Goal: Navigation & Orientation: Find specific page/section

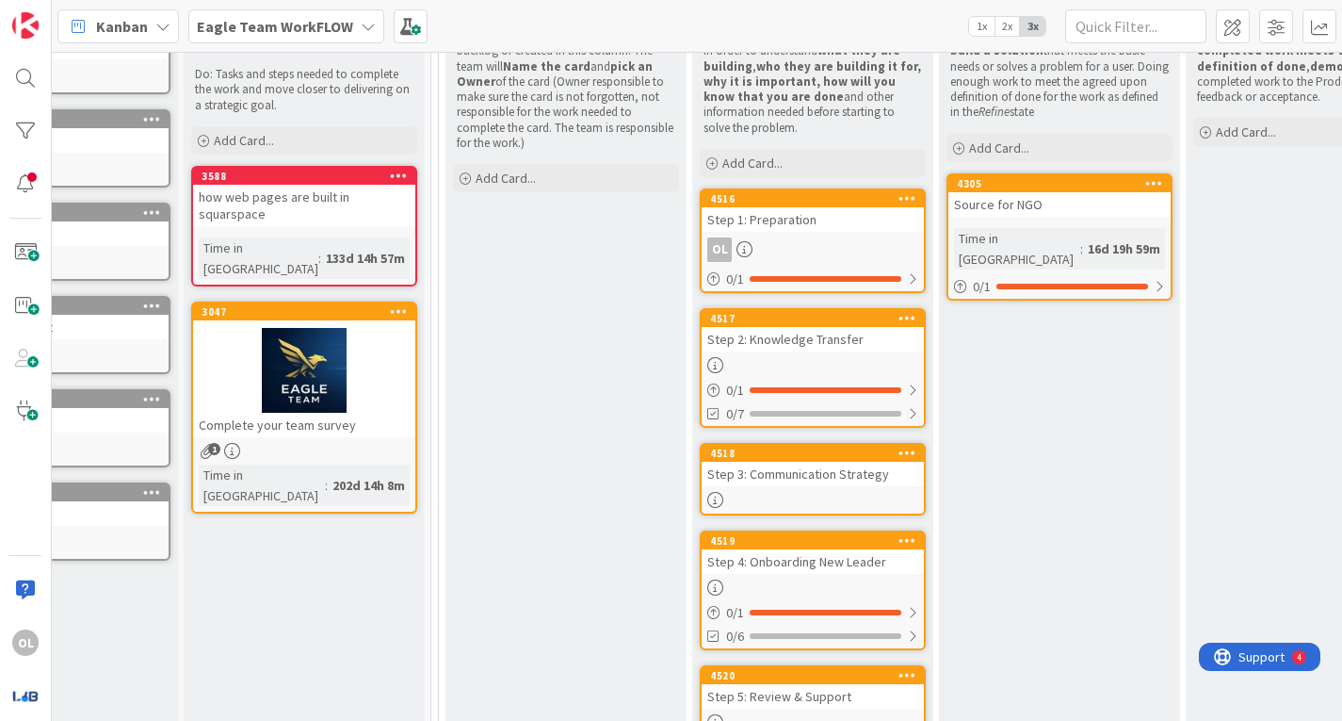
scroll to position [299, 122]
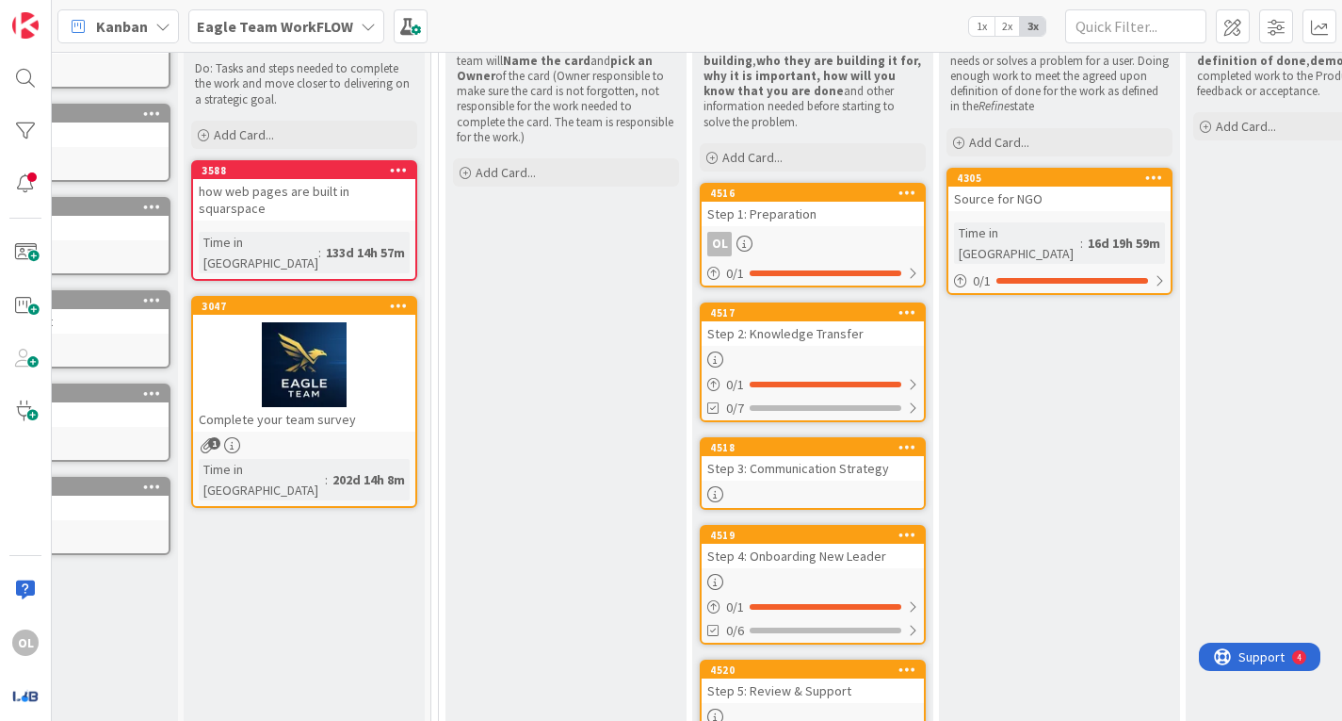
click at [863, 353] on div at bounding box center [813, 359] width 222 height 16
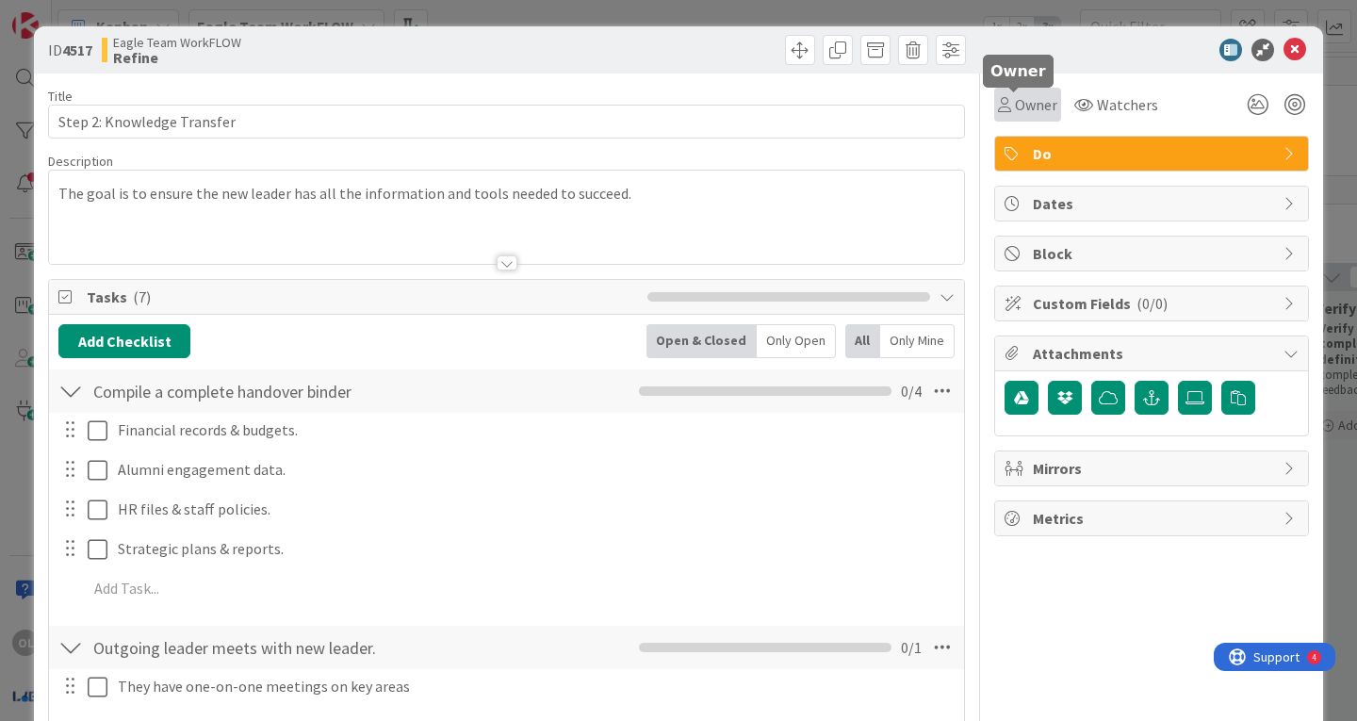
click at [998, 109] on icon at bounding box center [1004, 104] width 13 height 15
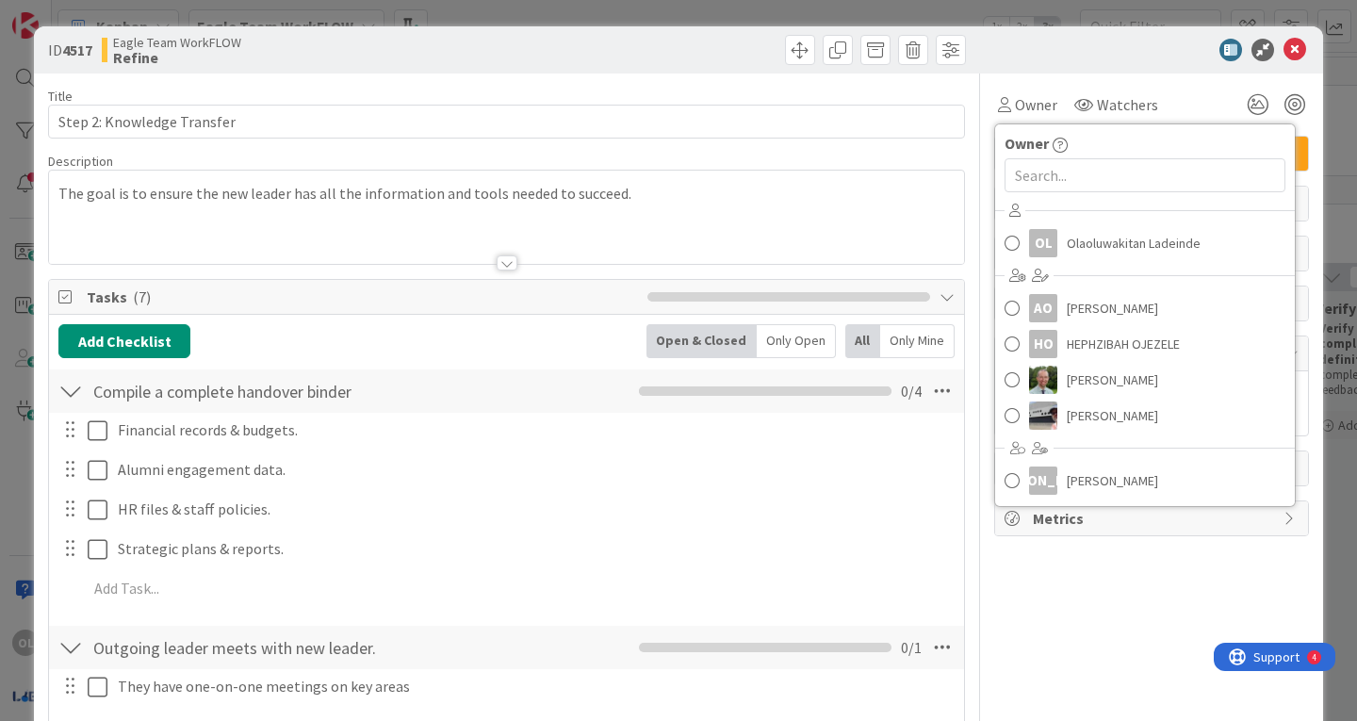
click at [911, 451] on div "Financial records & budgets. Update Cancel Alumni engagement data. Update Cance…" at bounding box center [506, 513] width 896 height 200
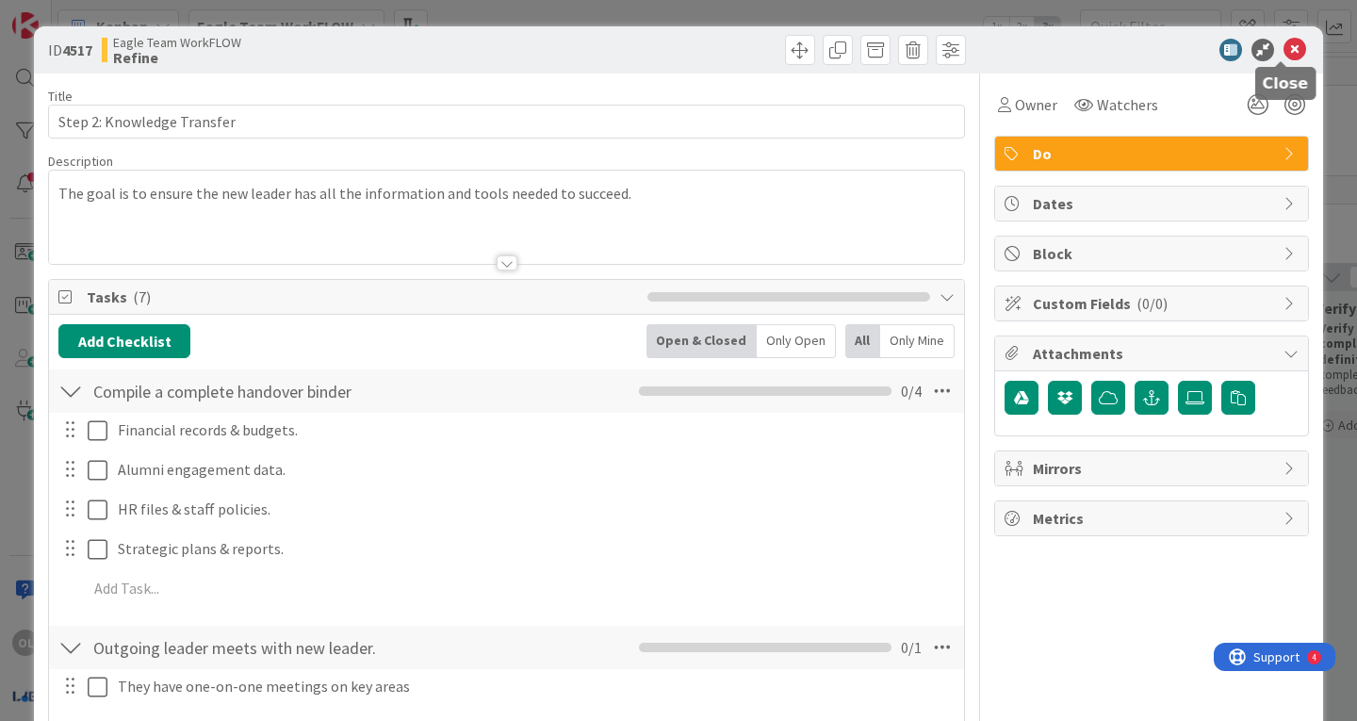
click at [1283, 42] on icon at bounding box center [1294, 50] width 23 height 23
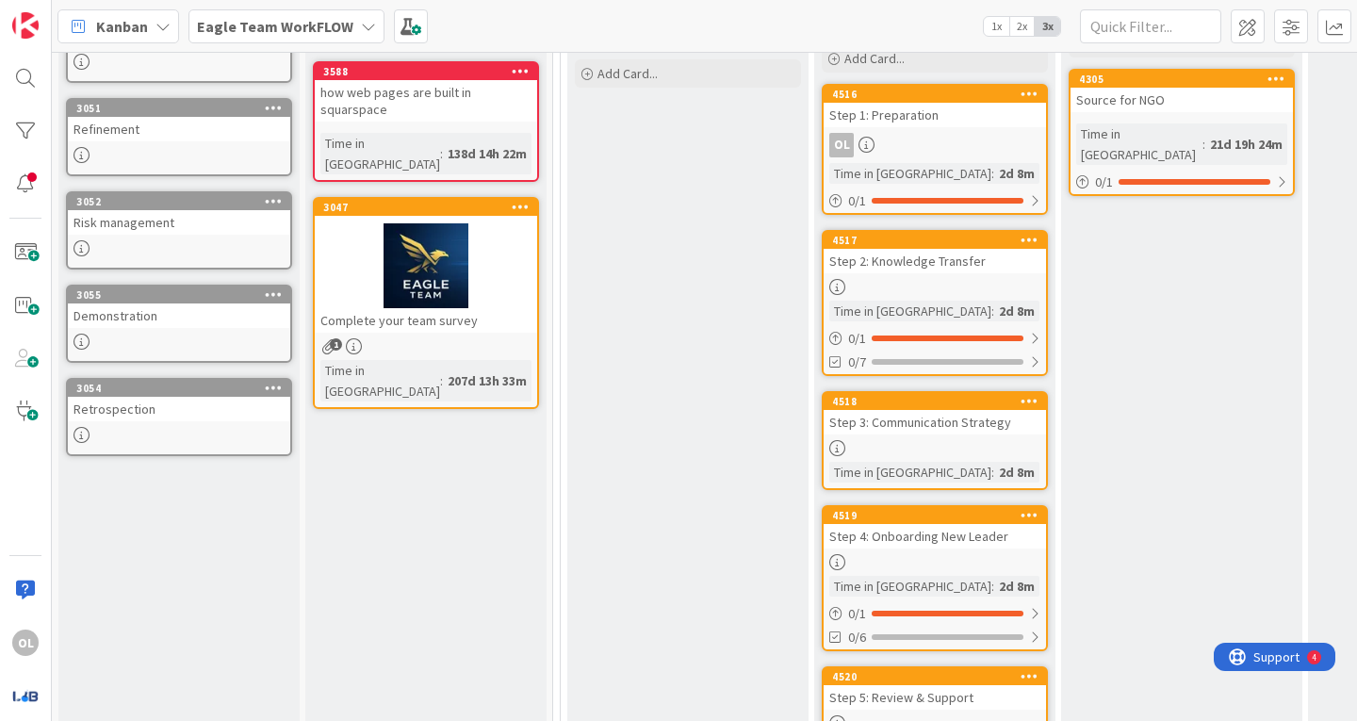
scroll to position [385, 0]
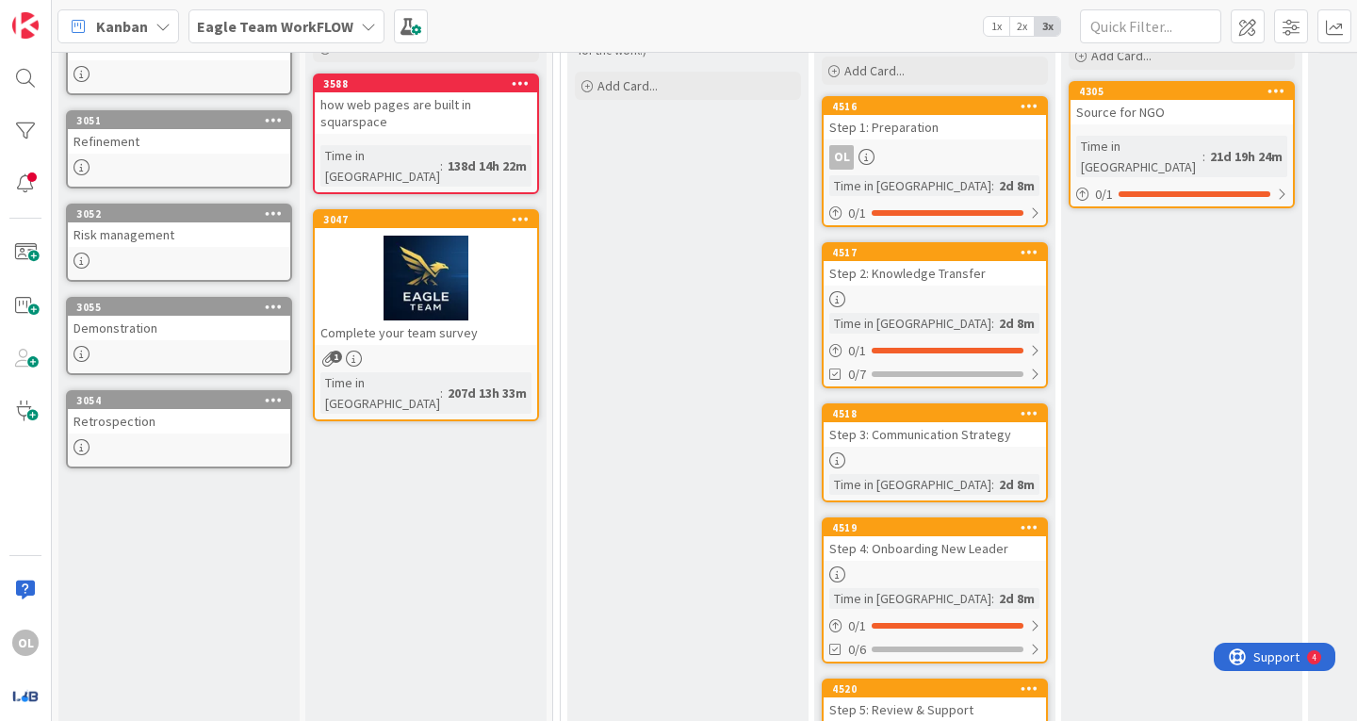
click at [1002, 127] on div "Step 1: Preparation" at bounding box center [934, 127] width 222 height 24
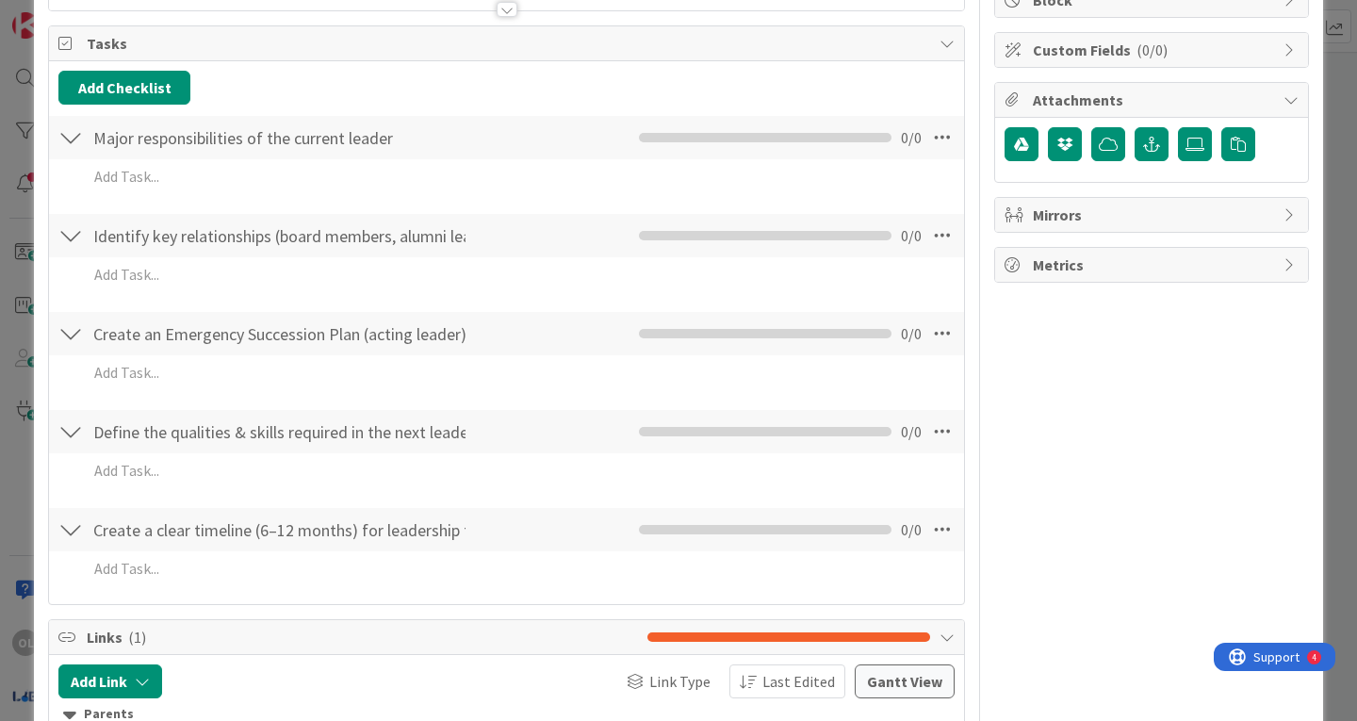
scroll to position [254, 0]
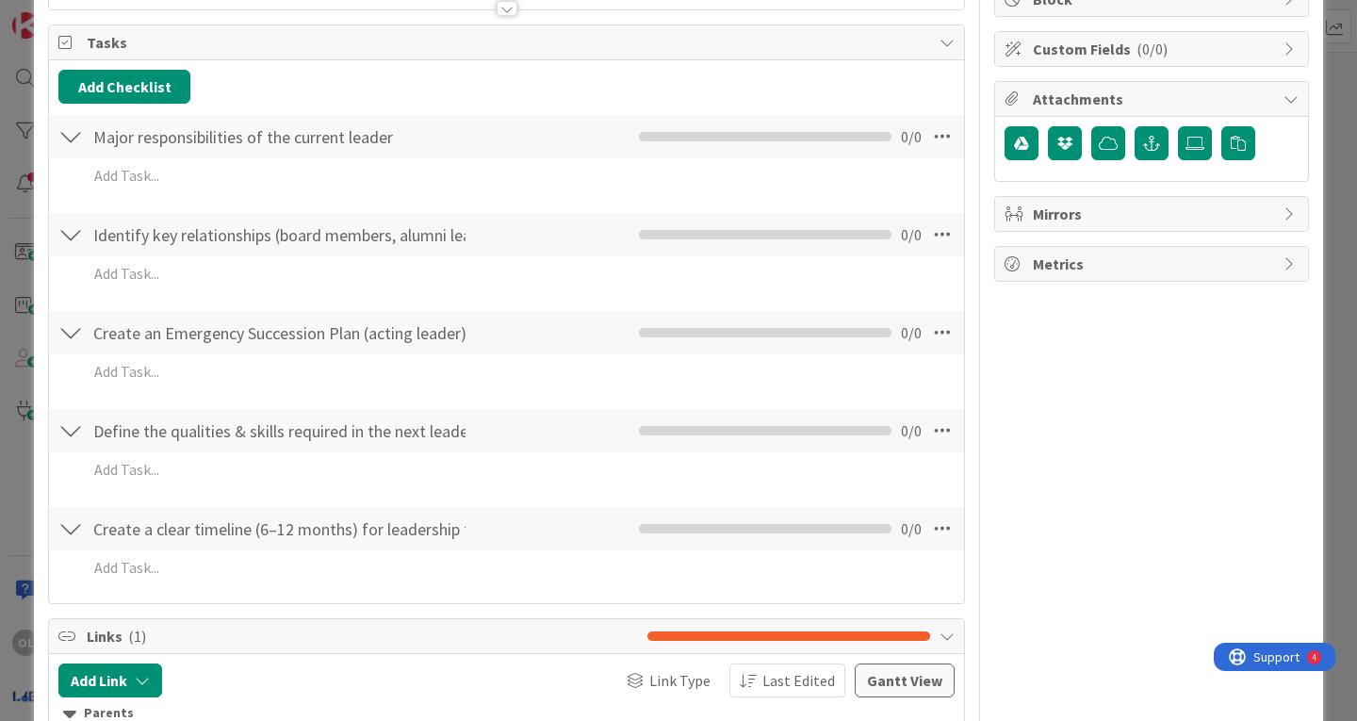
click at [74, 145] on div at bounding box center [70, 137] width 24 height 34
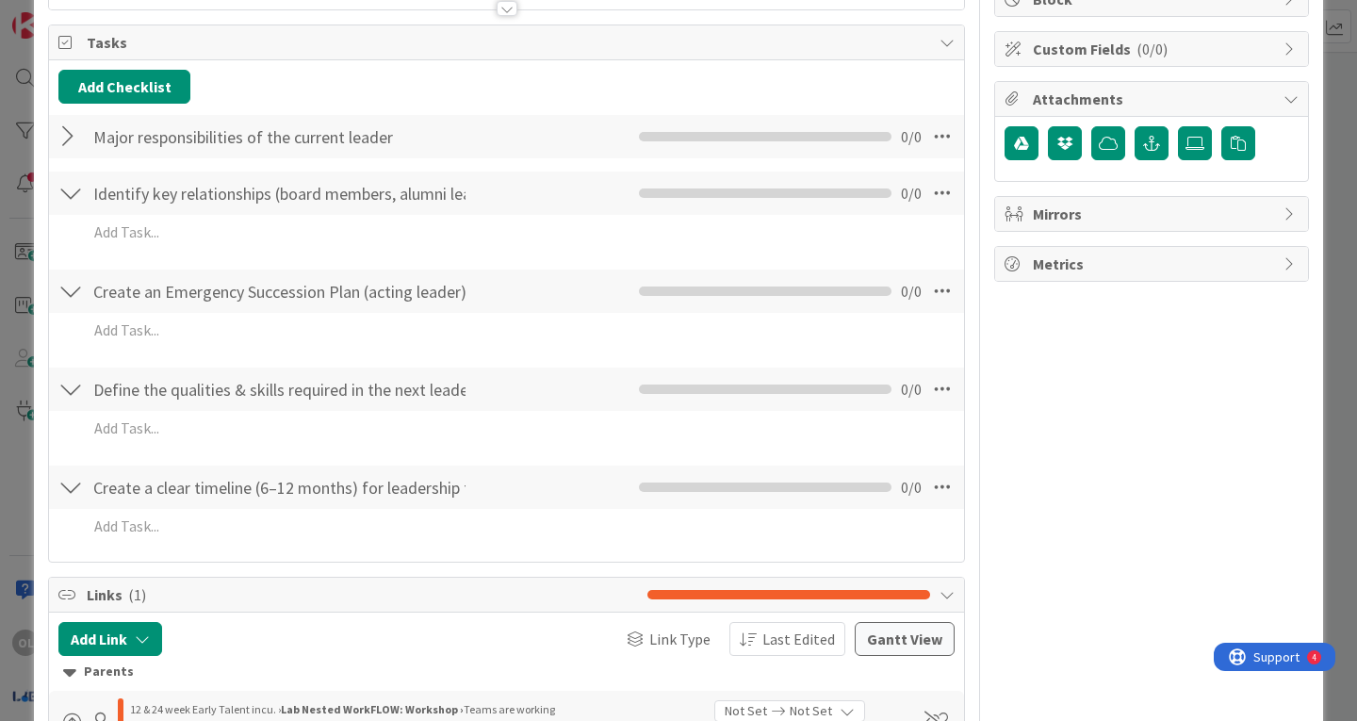
click at [64, 140] on div at bounding box center [70, 137] width 24 height 34
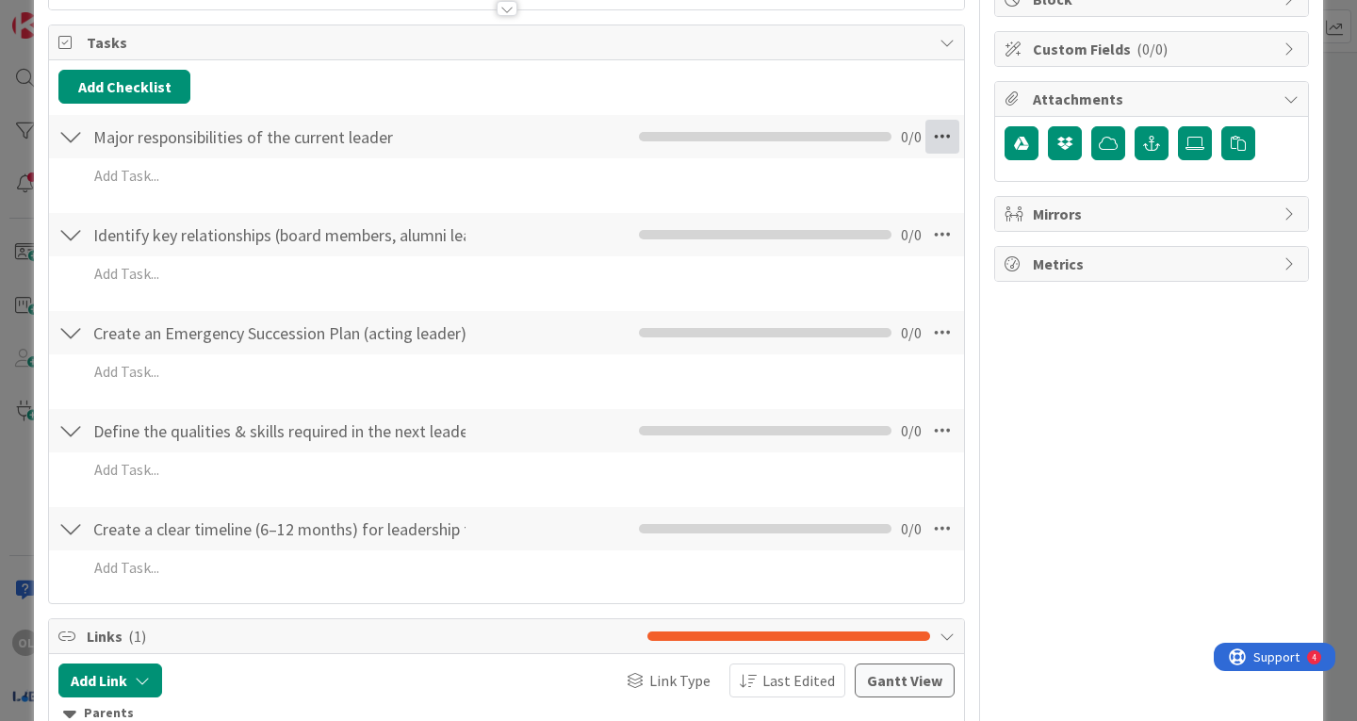
click at [938, 133] on icon at bounding box center [942, 137] width 34 height 34
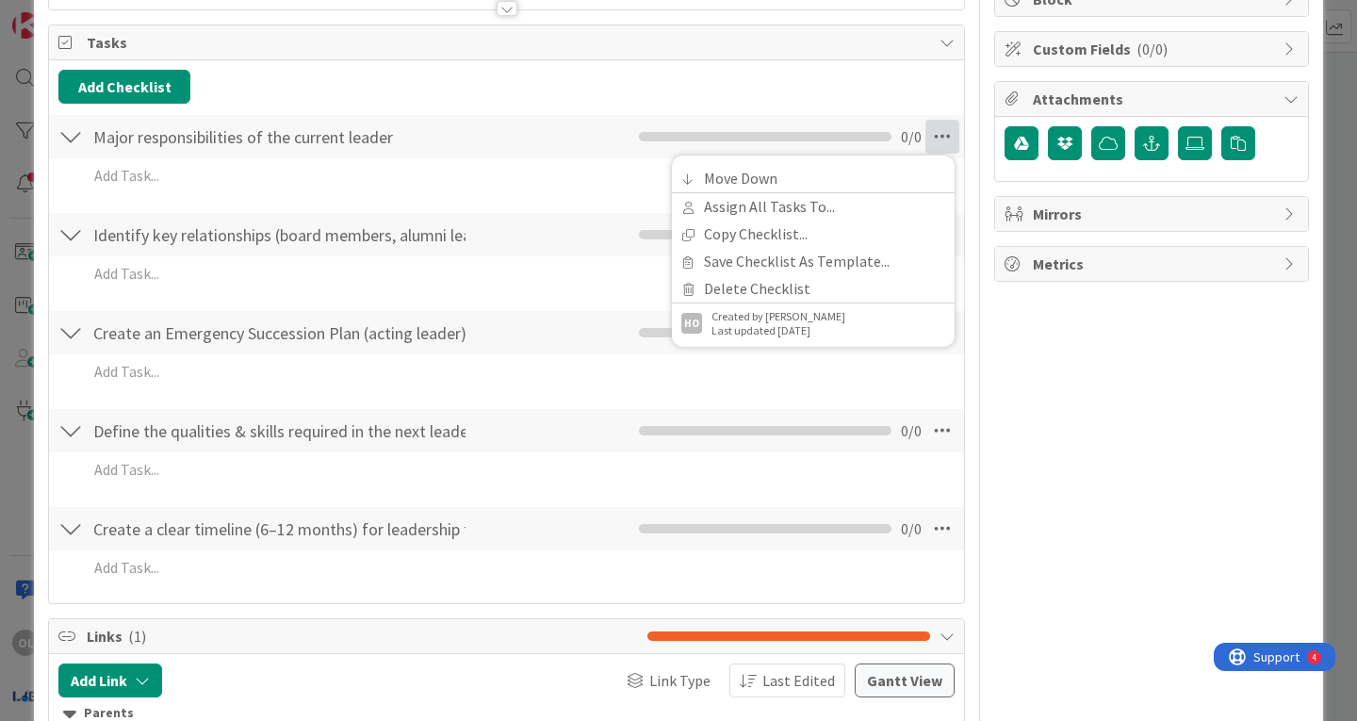
click at [517, 112] on div "Add Checklist Major responsibilities of the current leader Checklist Name 44 / …" at bounding box center [506, 332] width 896 height 524
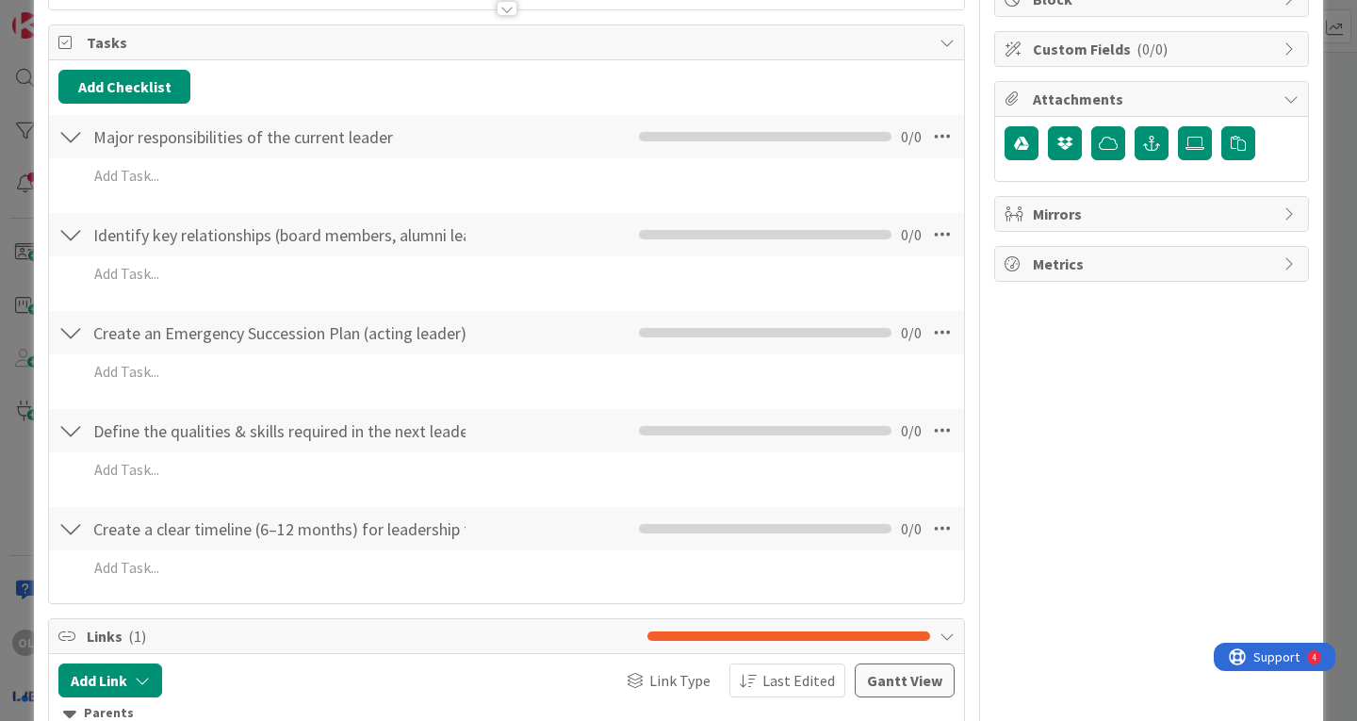
click at [475, 239] on div "Identify key relationships (board members, alumni leader) Checklist Name 57 / 6…" at bounding box center [506, 234] width 915 height 43
click at [68, 244] on div at bounding box center [70, 235] width 24 height 34
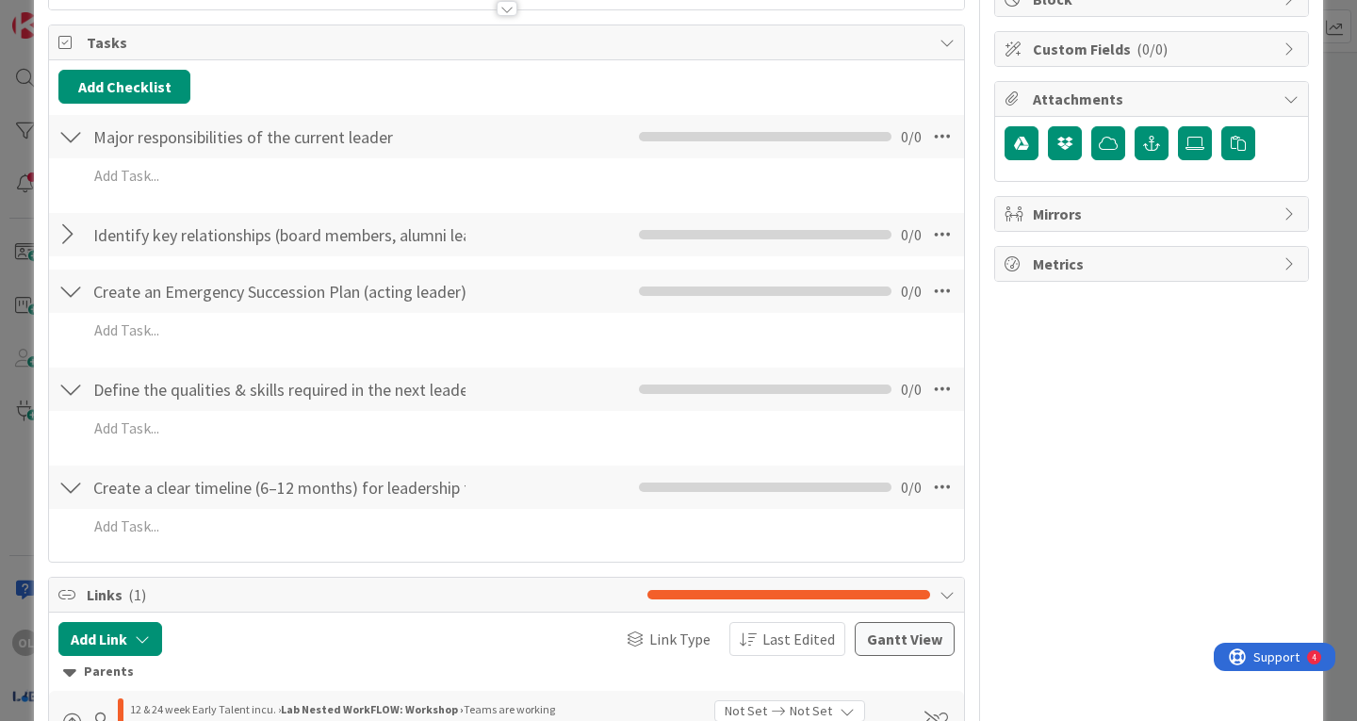
click at [68, 244] on div at bounding box center [70, 235] width 24 height 34
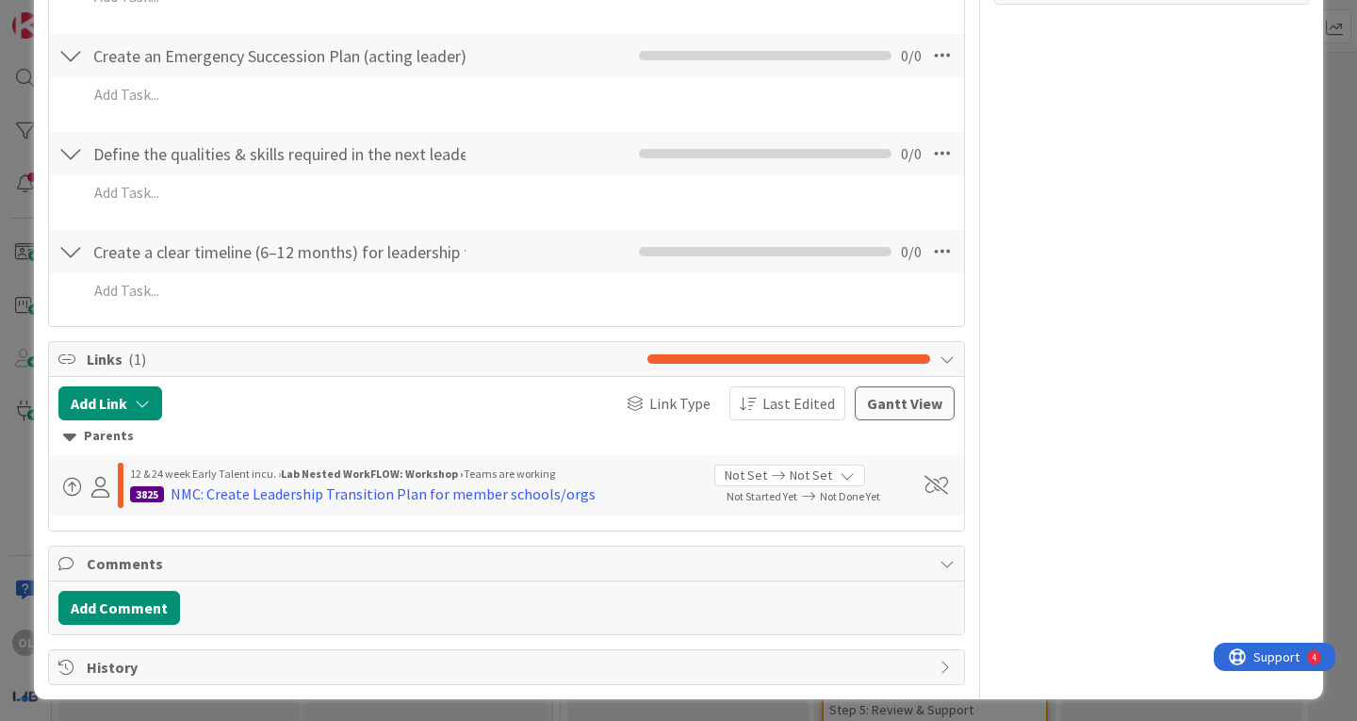
scroll to position [536, 0]
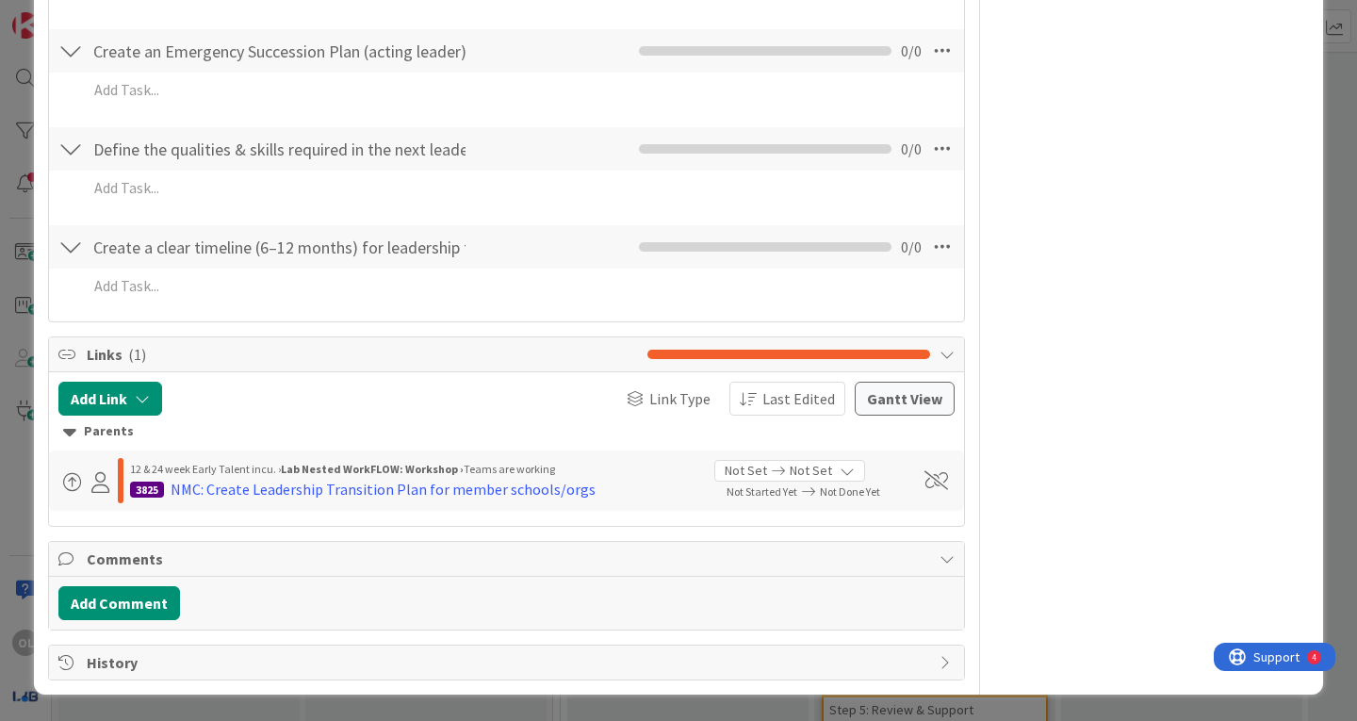
click at [939, 355] on icon at bounding box center [946, 354] width 15 height 15
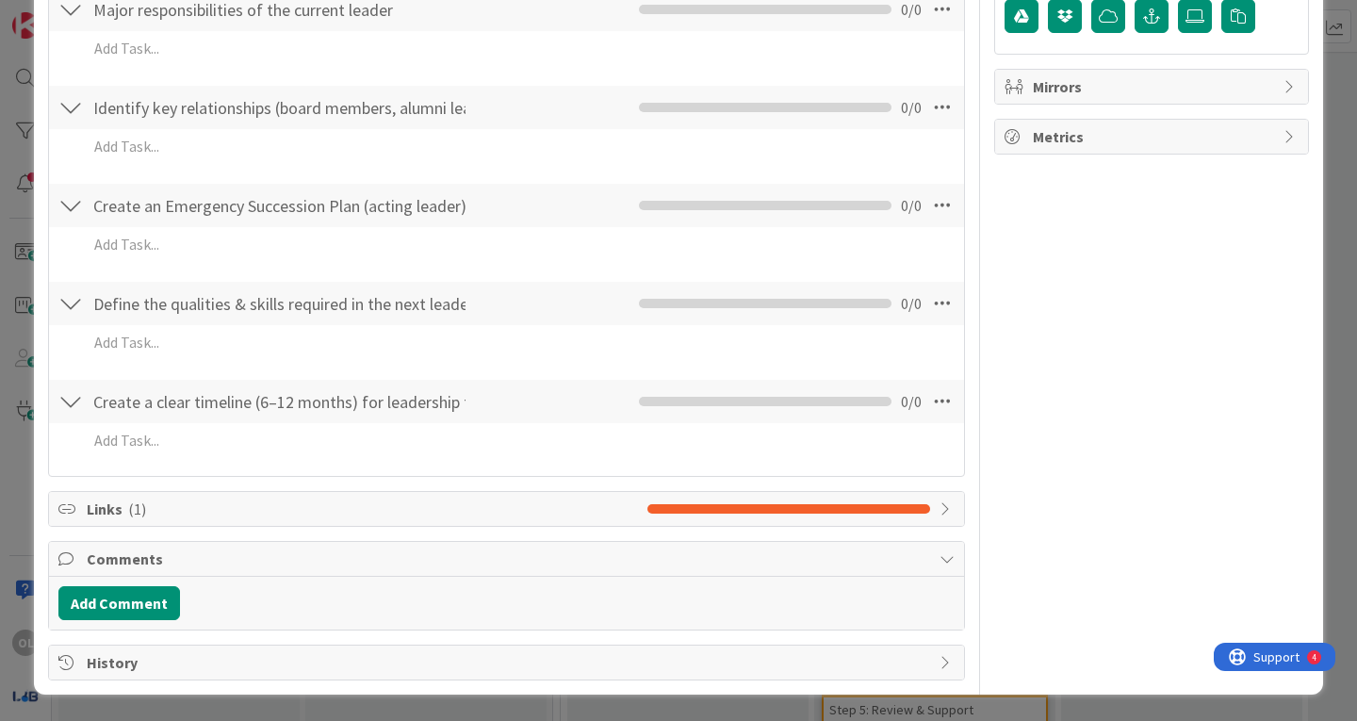
click at [939, 505] on icon at bounding box center [946, 508] width 15 height 15
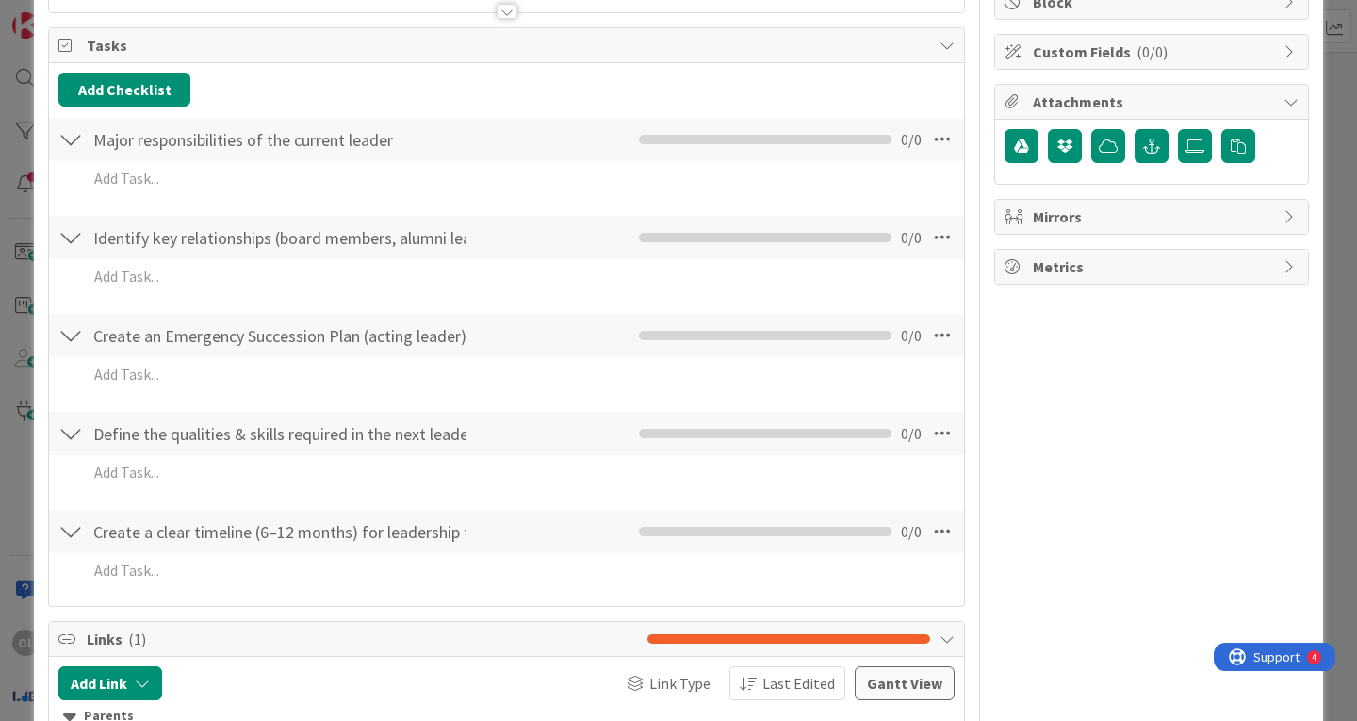
scroll to position [0, 0]
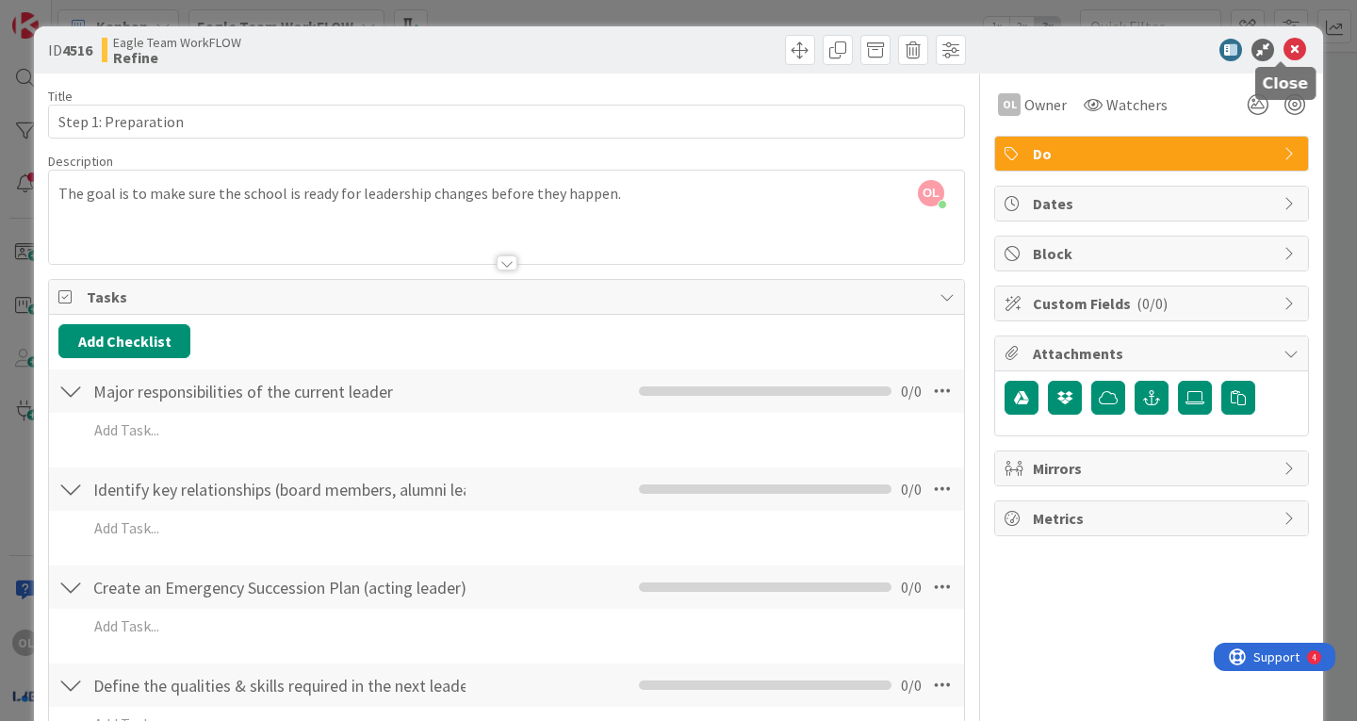
click at [1286, 52] on icon at bounding box center [1294, 50] width 23 height 23
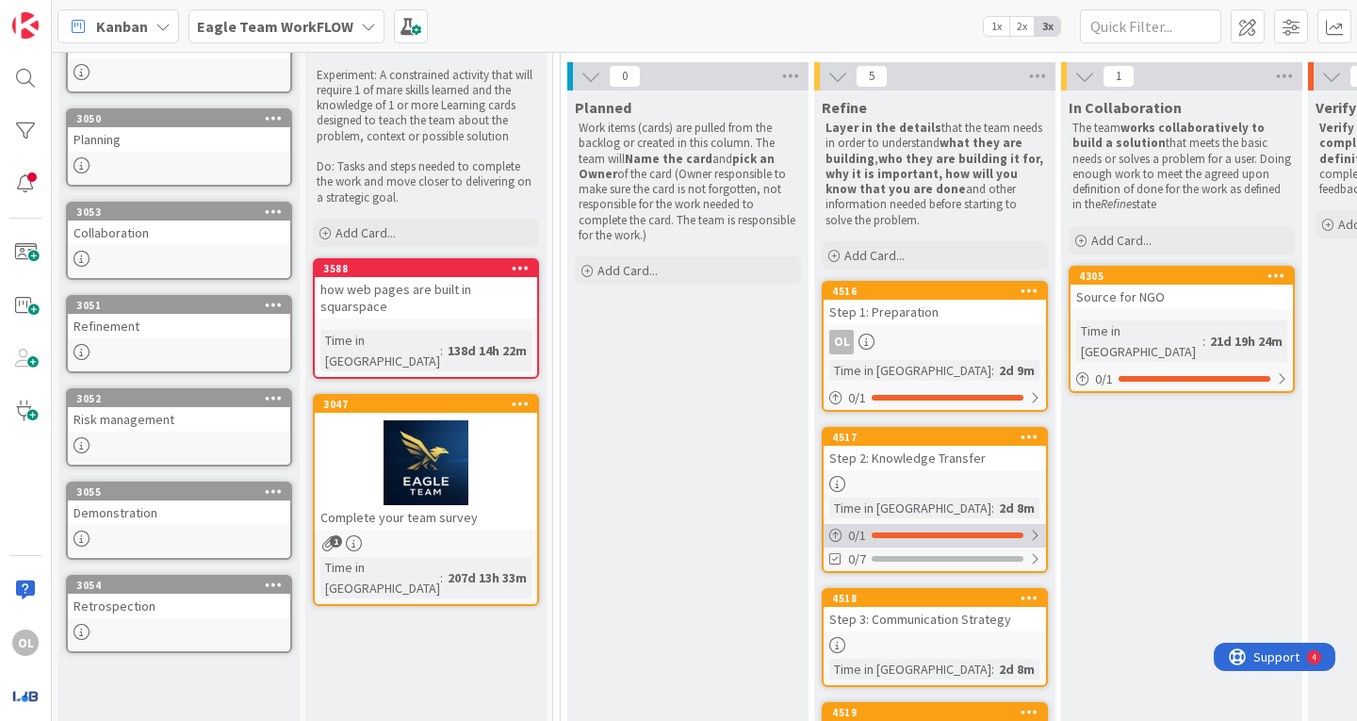
scroll to position [209, 0]
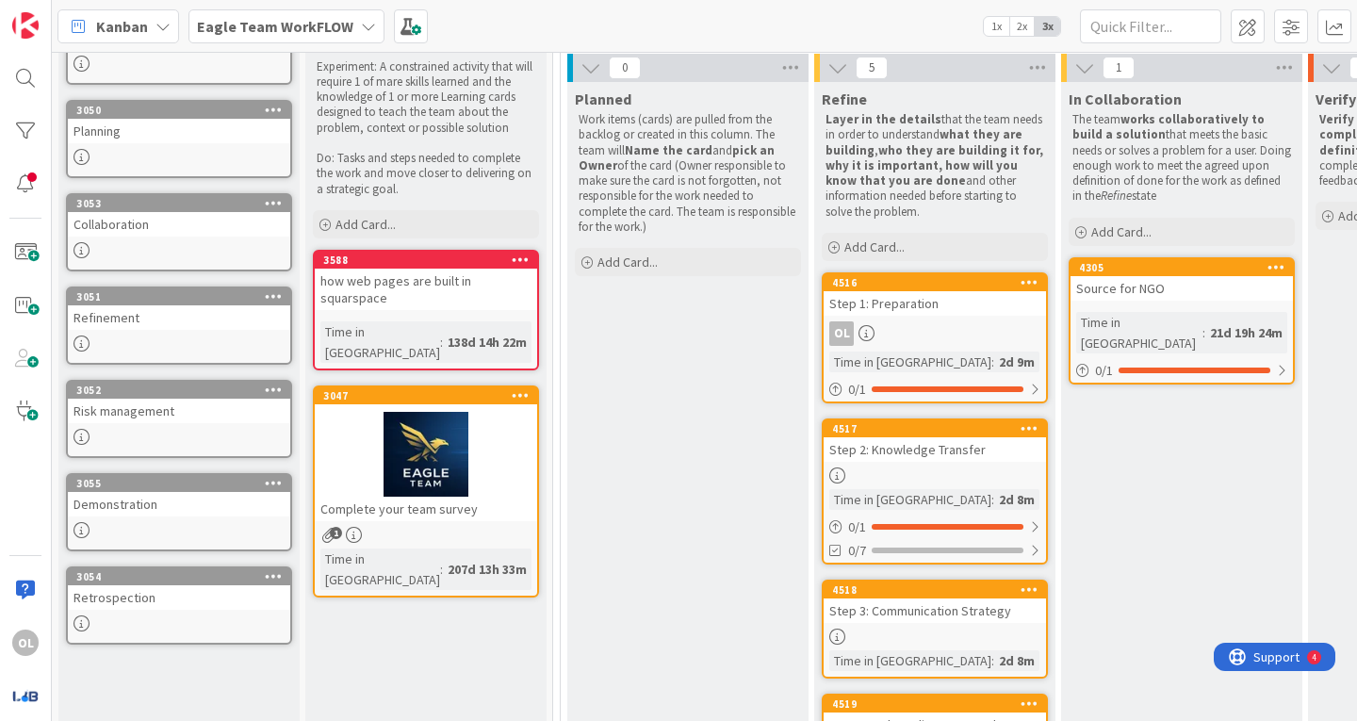
click at [1227, 292] on div "Source for NGO" at bounding box center [1181, 288] width 222 height 24
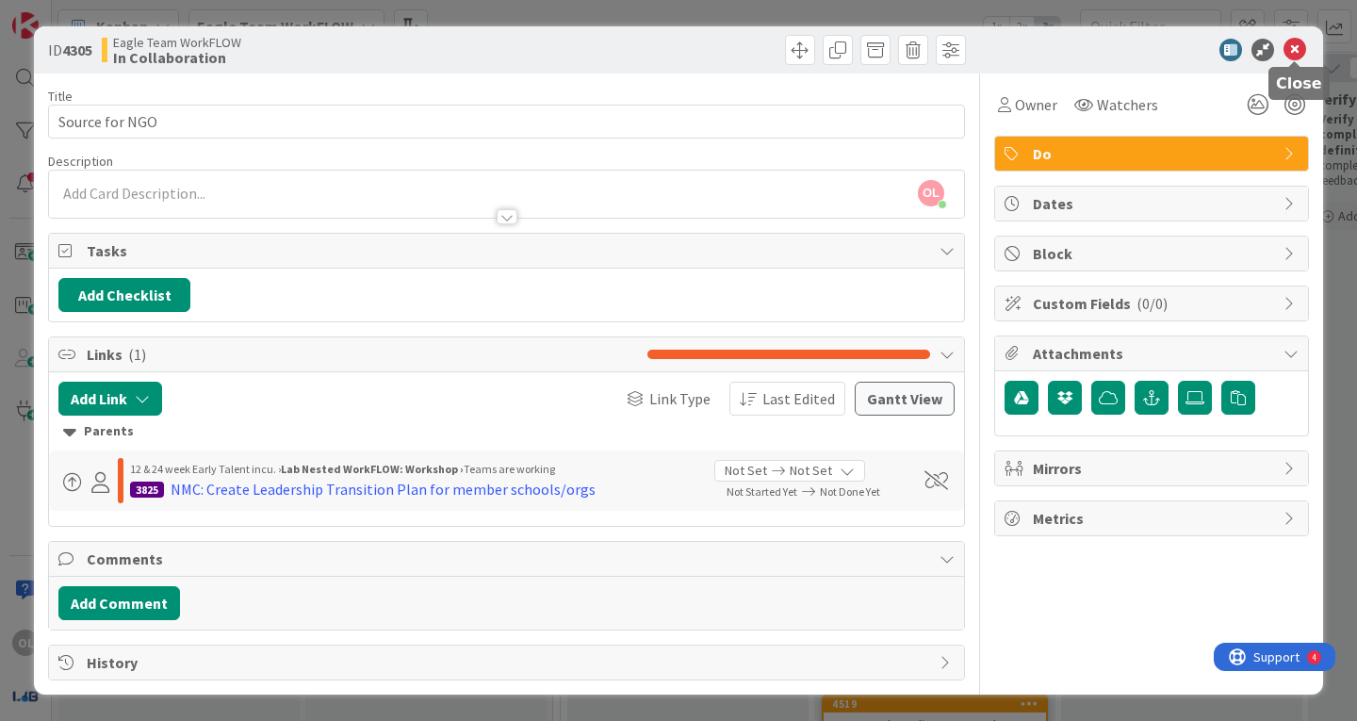
click at [1293, 47] on icon at bounding box center [1294, 50] width 23 height 23
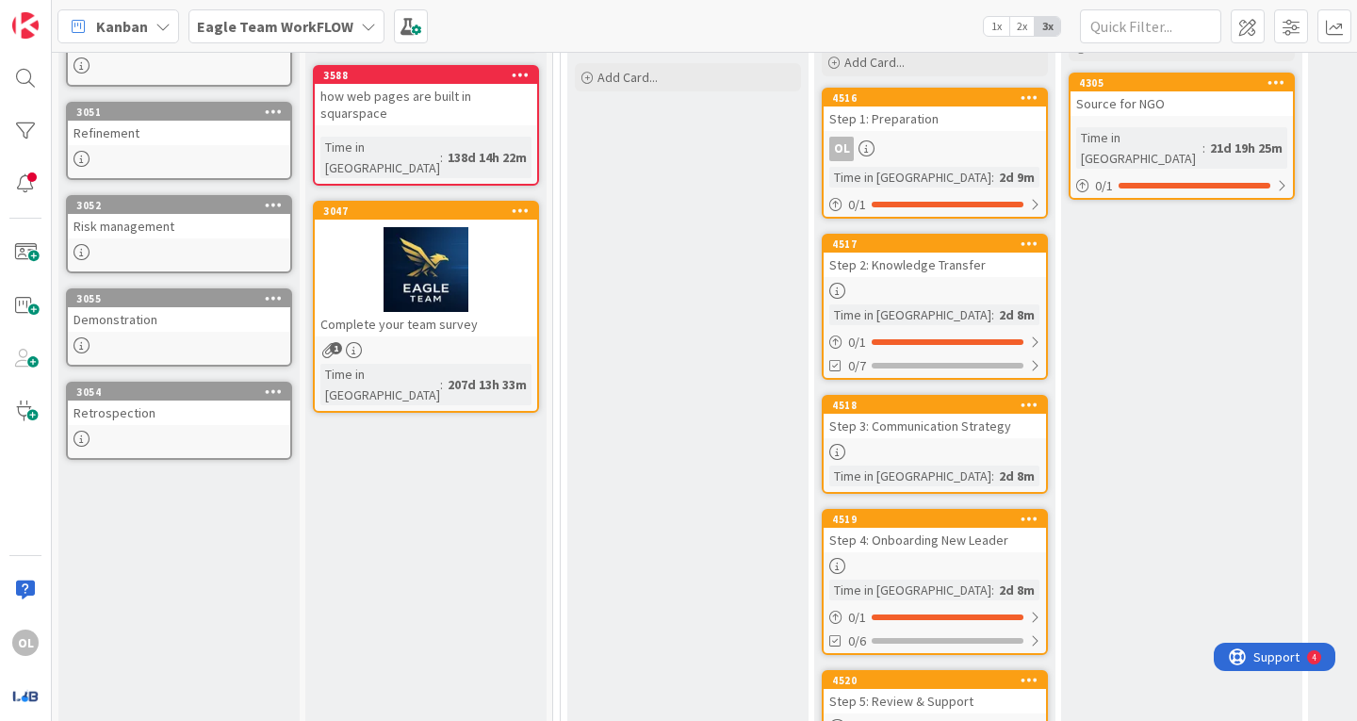
click at [1000, 268] on div "Step 2: Knowledge Transfer" at bounding box center [934, 264] width 222 height 24
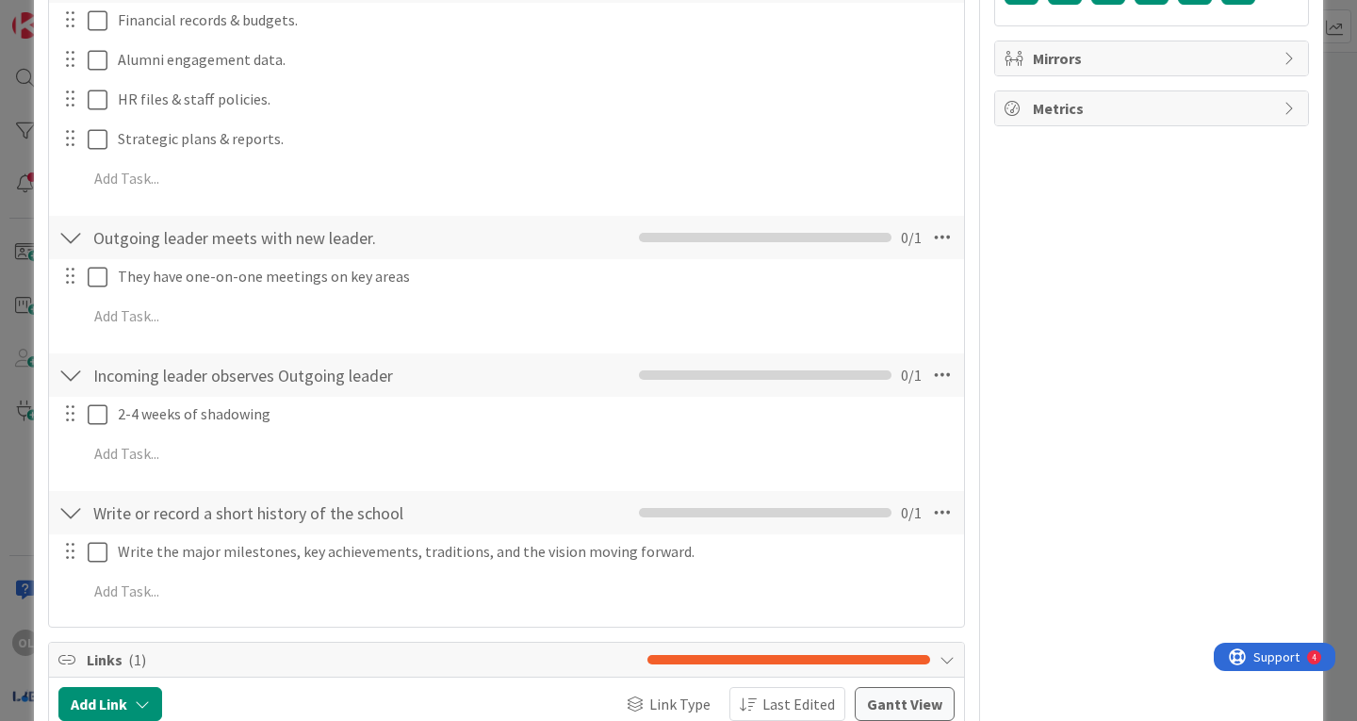
scroll to position [411, 0]
